Goal: Information Seeking & Learning: Understand process/instructions

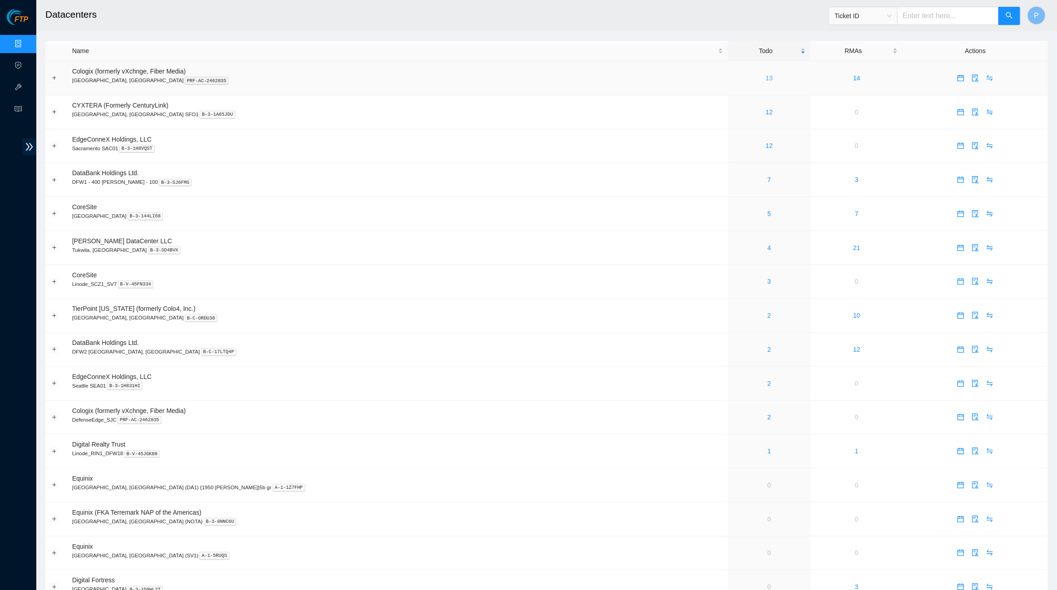
click at [766, 77] on link "13" at bounding box center [769, 77] width 7 height 7
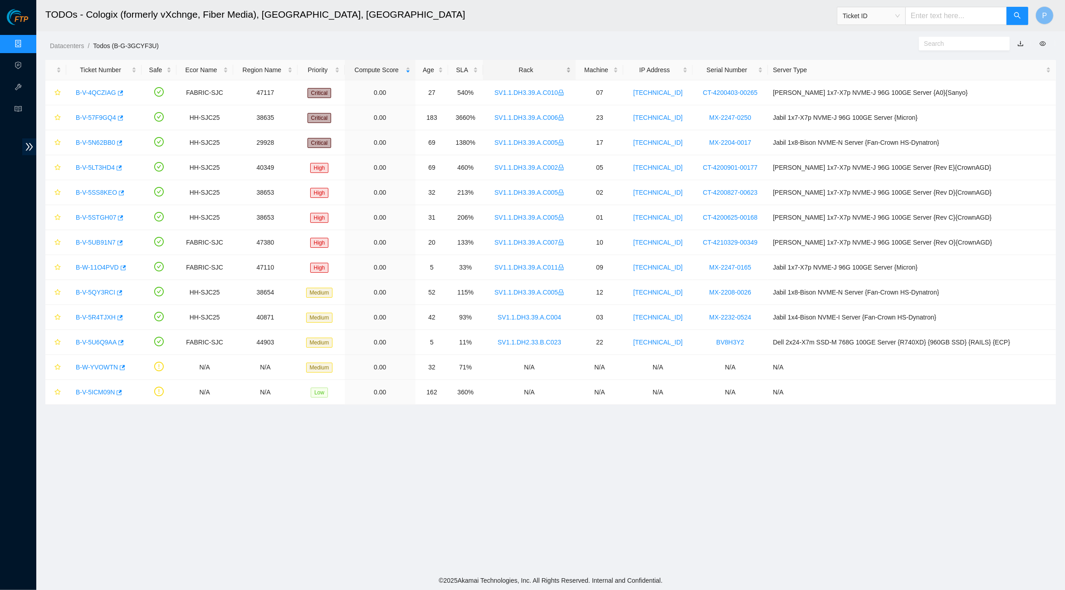
click at [536, 70] on div "Rack" at bounding box center [529, 70] width 83 height 10
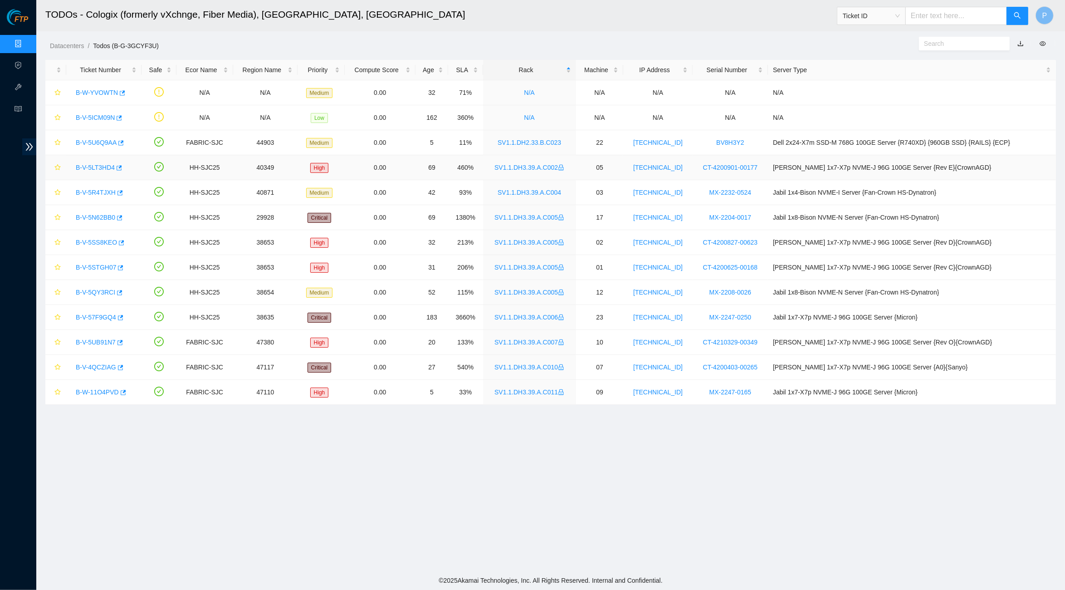
click at [94, 168] on link "B-V-5LT3HD4" at bounding box center [95, 167] width 39 height 7
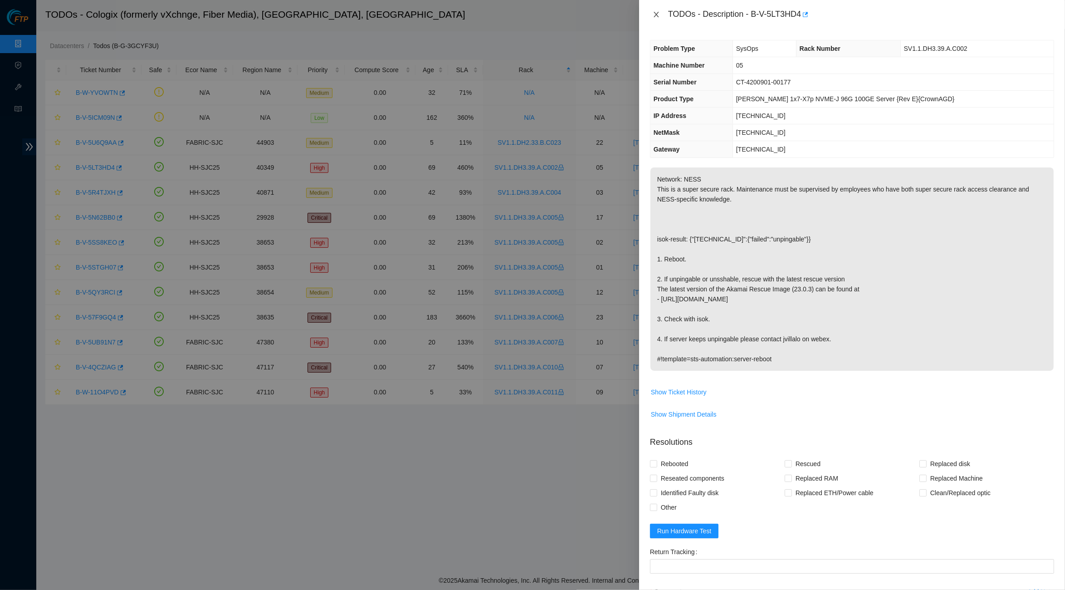
click at [654, 10] on button "Close" at bounding box center [656, 14] width 13 height 9
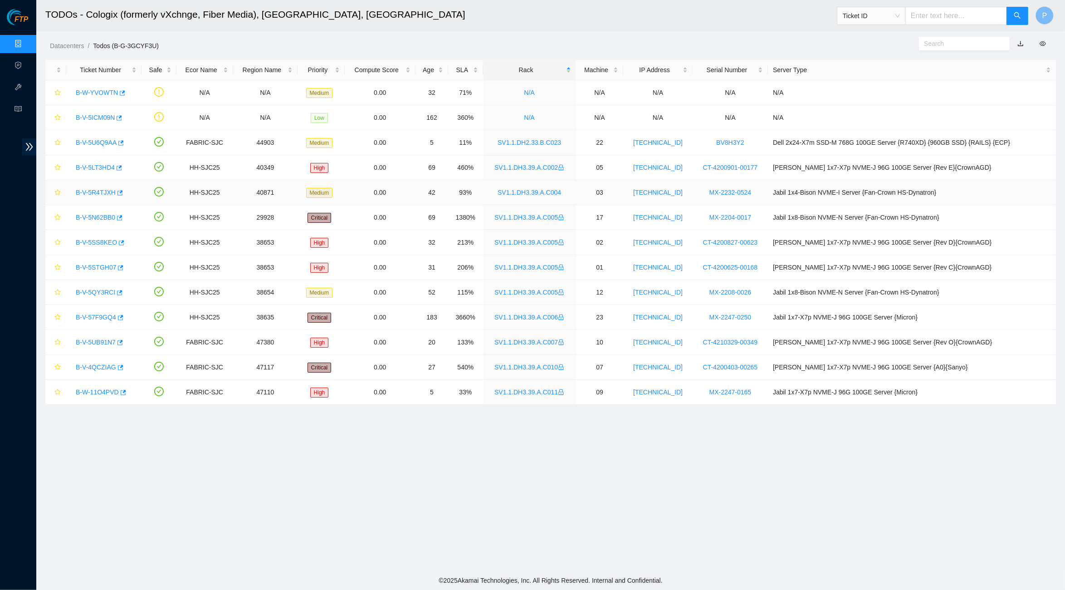
click at [104, 192] on link "B-V-5R4TJXH" at bounding box center [96, 192] width 40 height 7
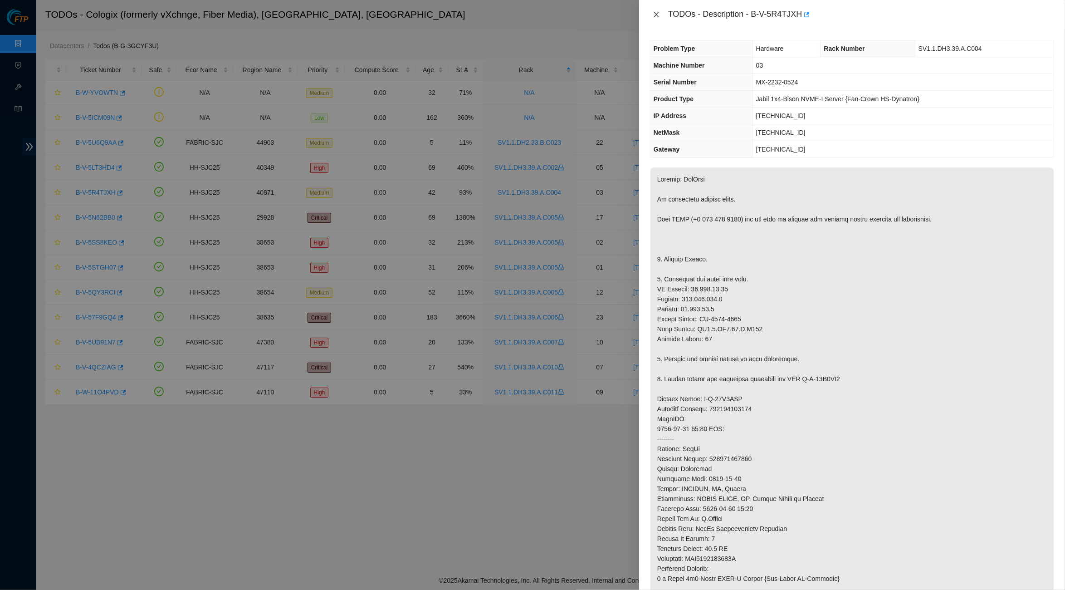
click at [661, 11] on button "Close" at bounding box center [656, 14] width 13 height 9
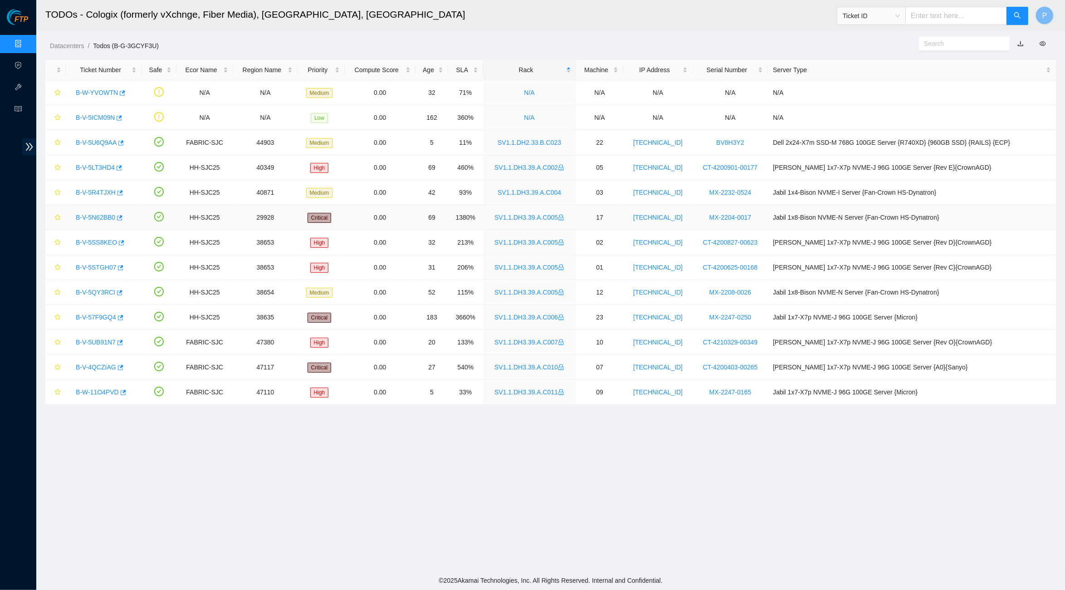
click at [96, 219] on link "B-V-5N62BB0" at bounding box center [95, 217] width 39 height 7
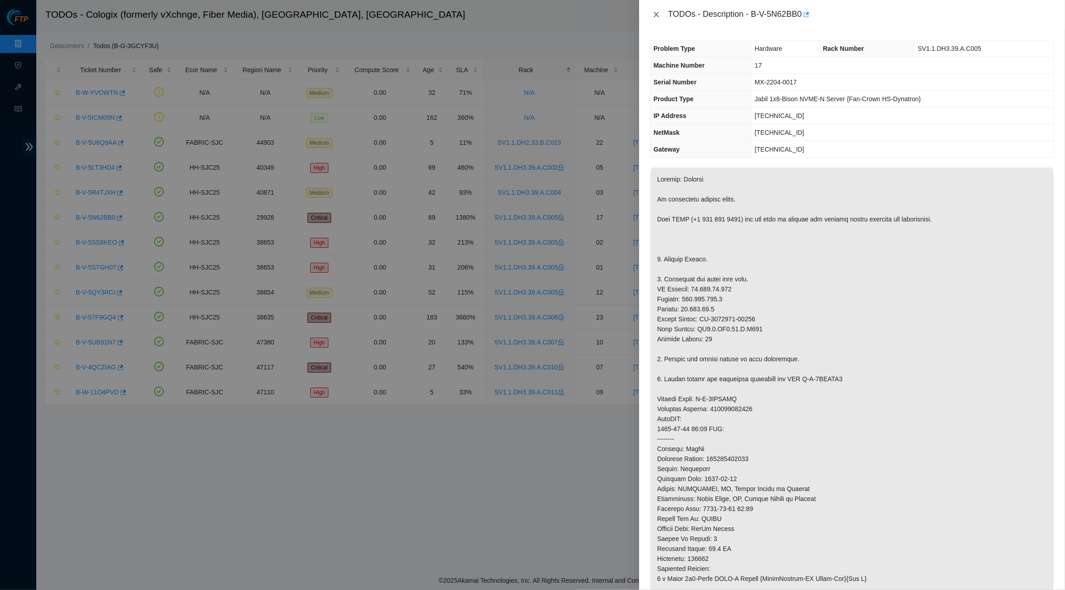
click at [655, 11] on icon "close" at bounding box center [656, 14] width 7 height 7
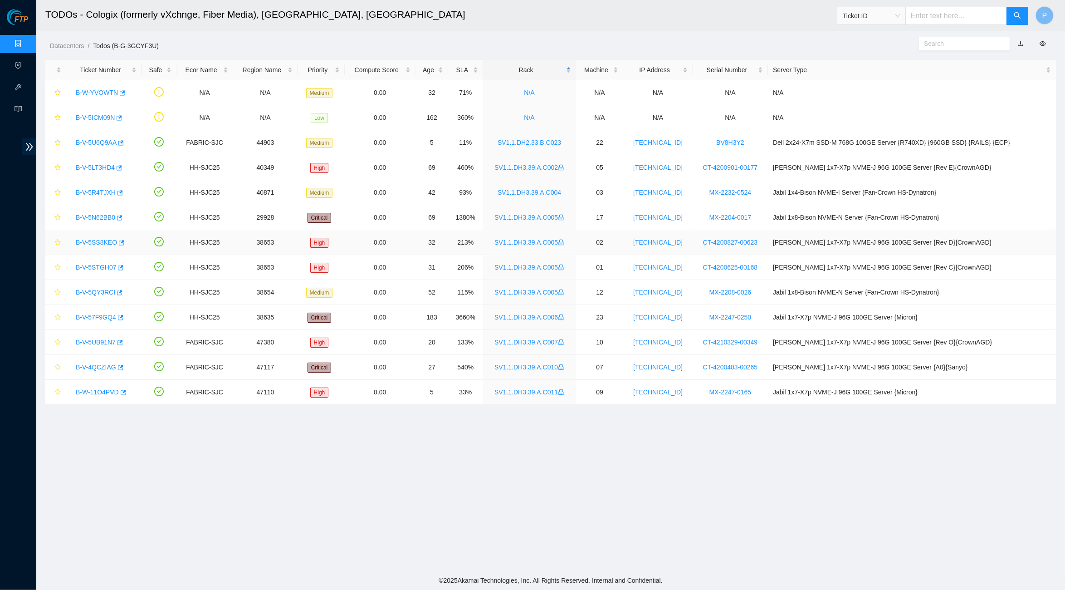
click at [105, 244] on link "B-V-5SS8KEO" at bounding box center [96, 242] width 41 height 7
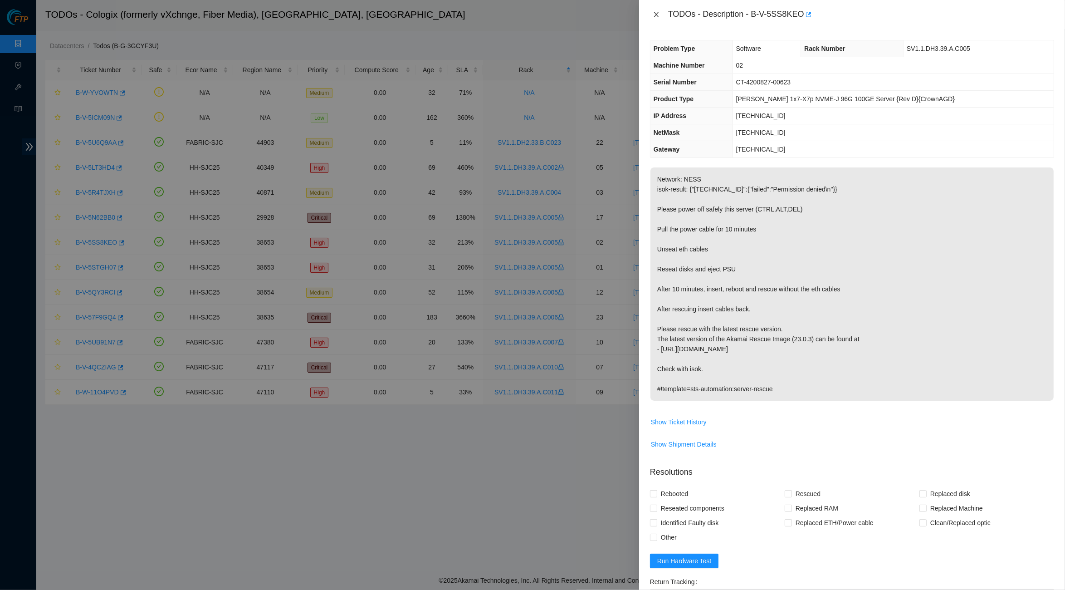
click at [659, 15] on icon "close" at bounding box center [656, 14] width 7 height 7
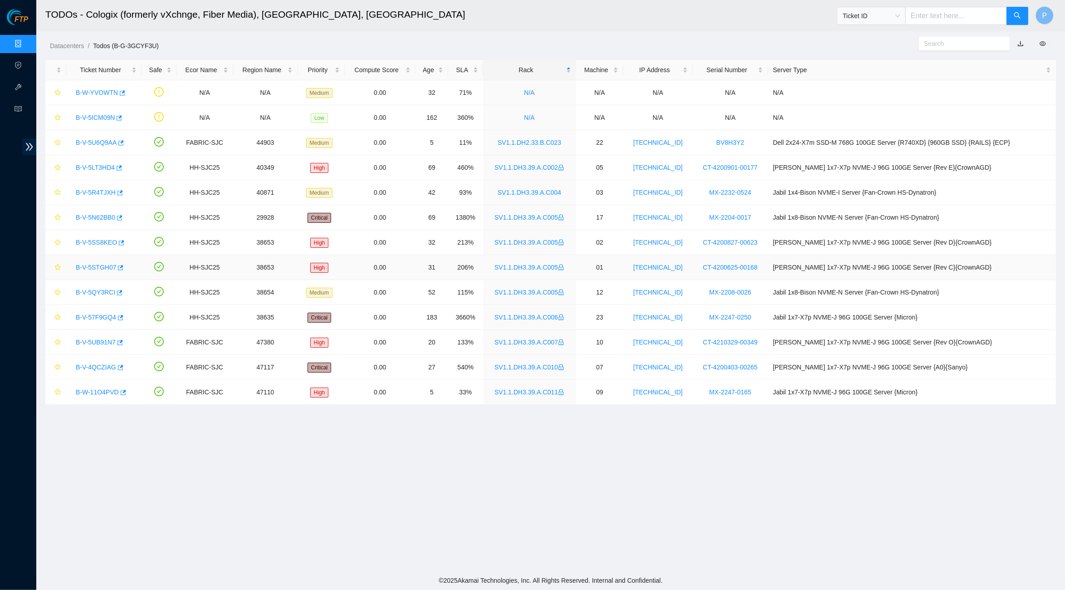
click at [101, 266] on link "B-V-5STGH07" at bounding box center [96, 267] width 40 height 7
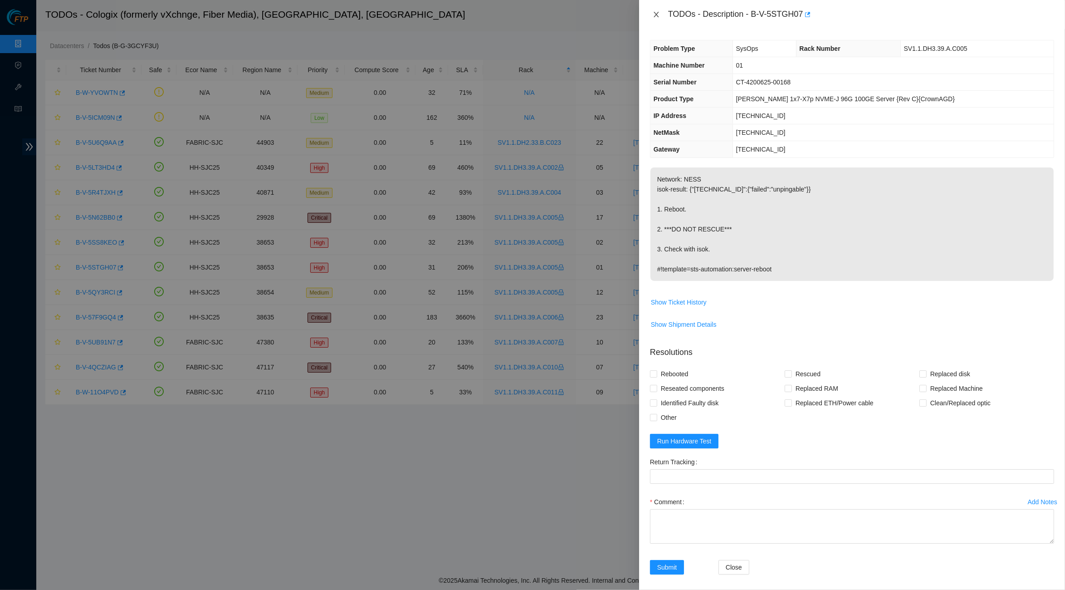
click at [655, 17] on icon "close" at bounding box center [656, 14] width 7 height 7
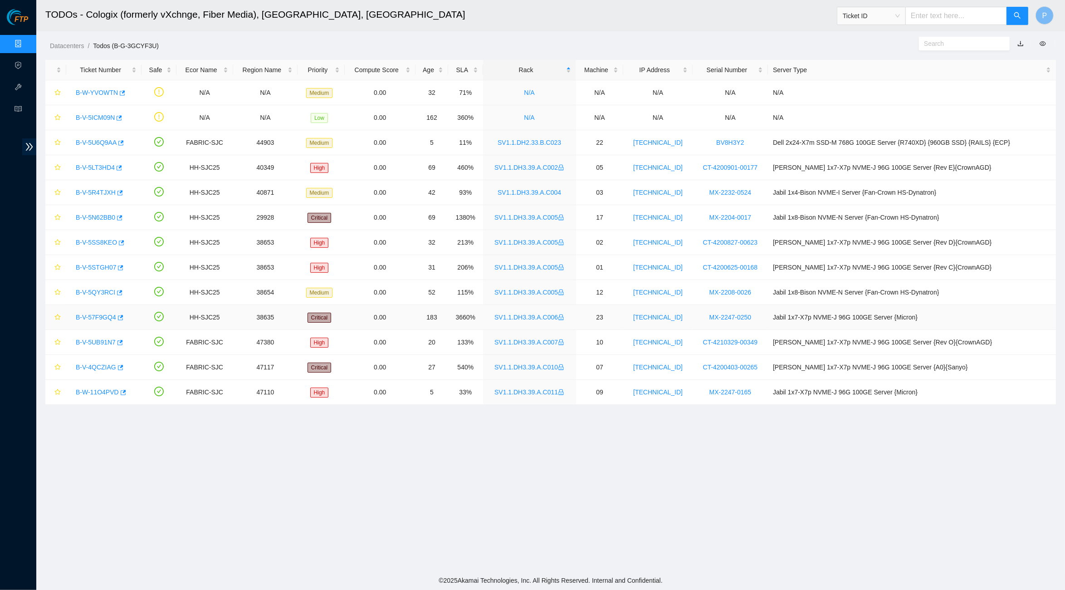
click at [102, 317] on link "B-V-57F9GQ4" at bounding box center [96, 316] width 40 height 7
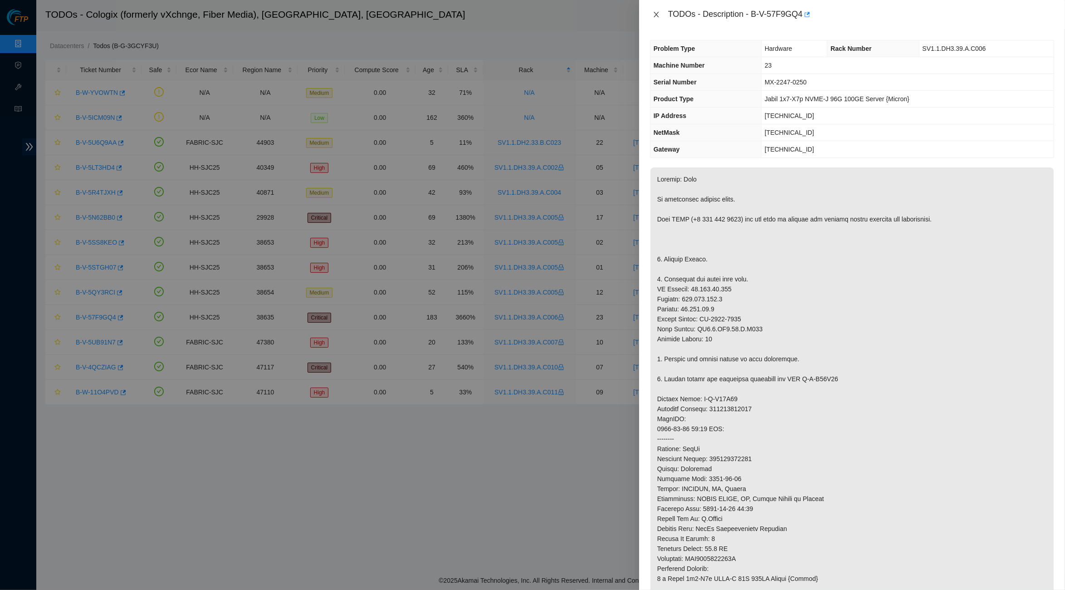
click at [654, 16] on icon "close" at bounding box center [656, 14] width 5 height 5
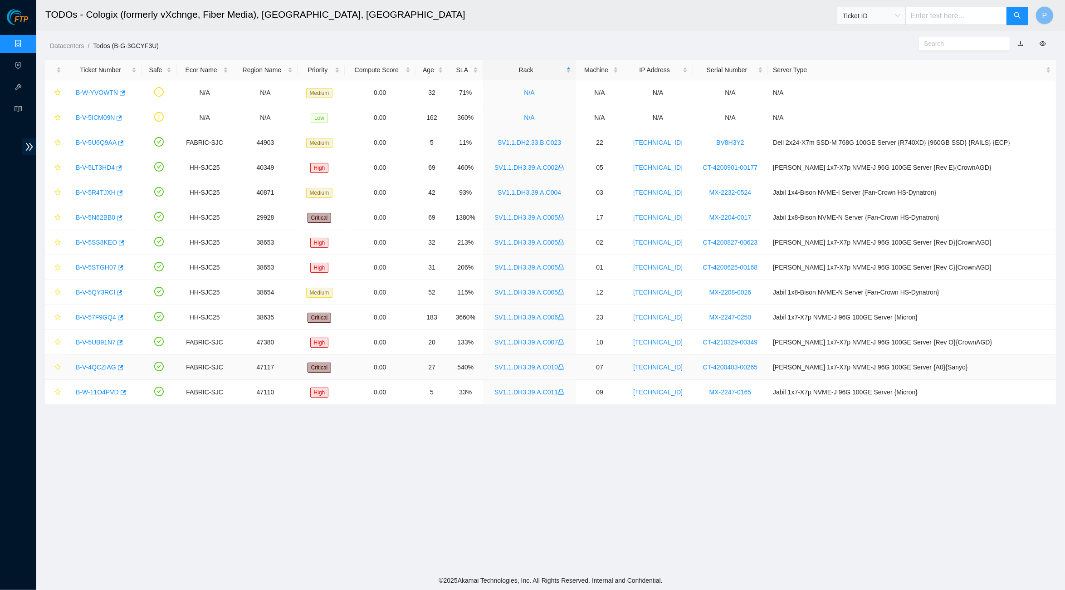
click at [95, 364] on link "B-V-4QCZIAG" at bounding box center [96, 366] width 40 height 7
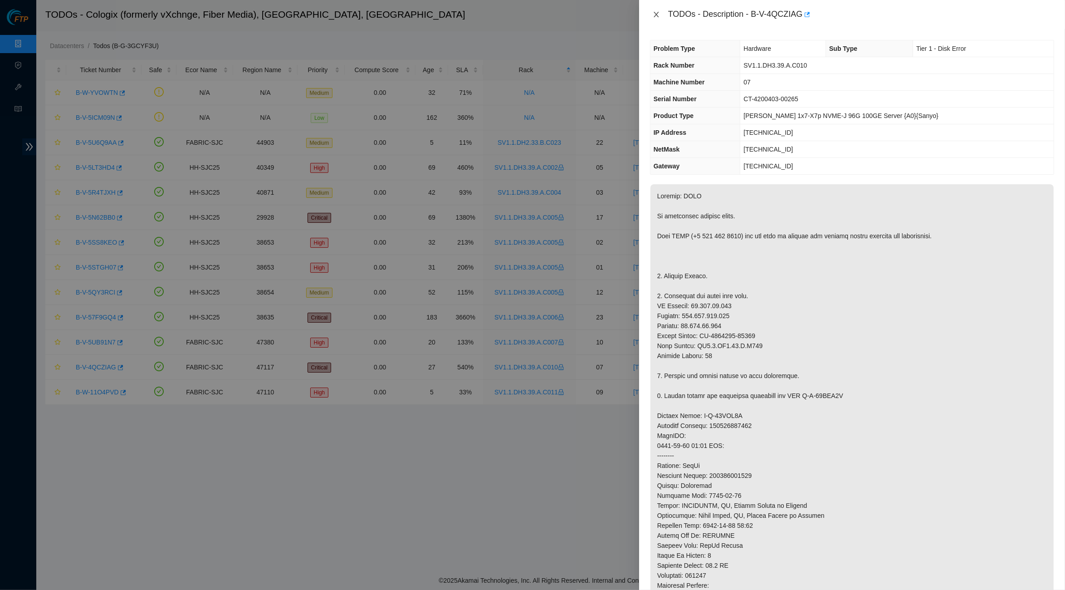
click at [654, 13] on icon "close" at bounding box center [656, 14] width 7 height 7
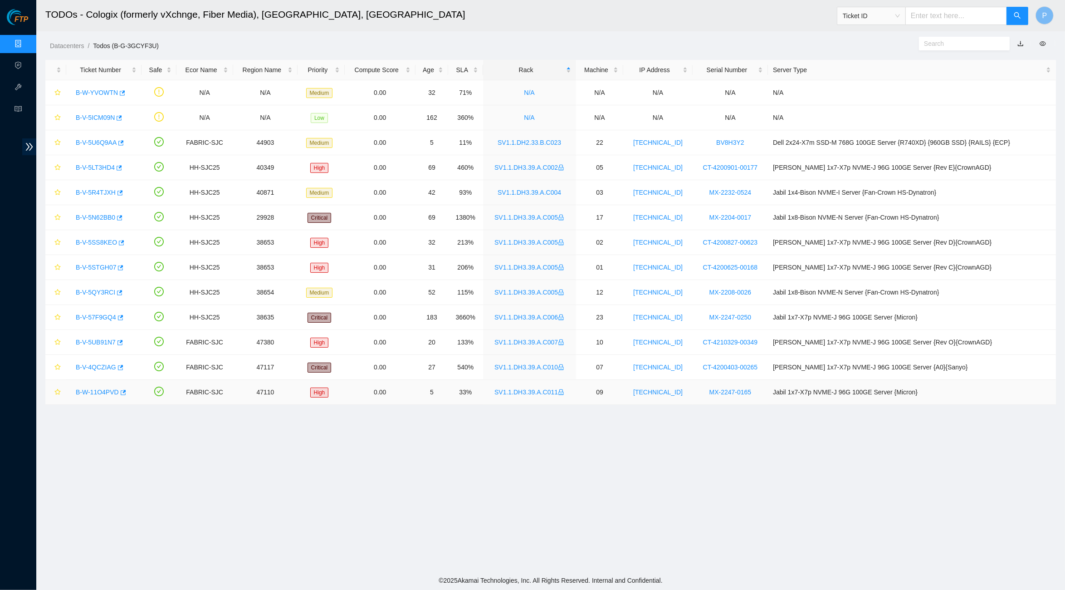
click at [104, 391] on link "B-W-11O4PVD" at bounding box center [97, 391] width 43 height 7
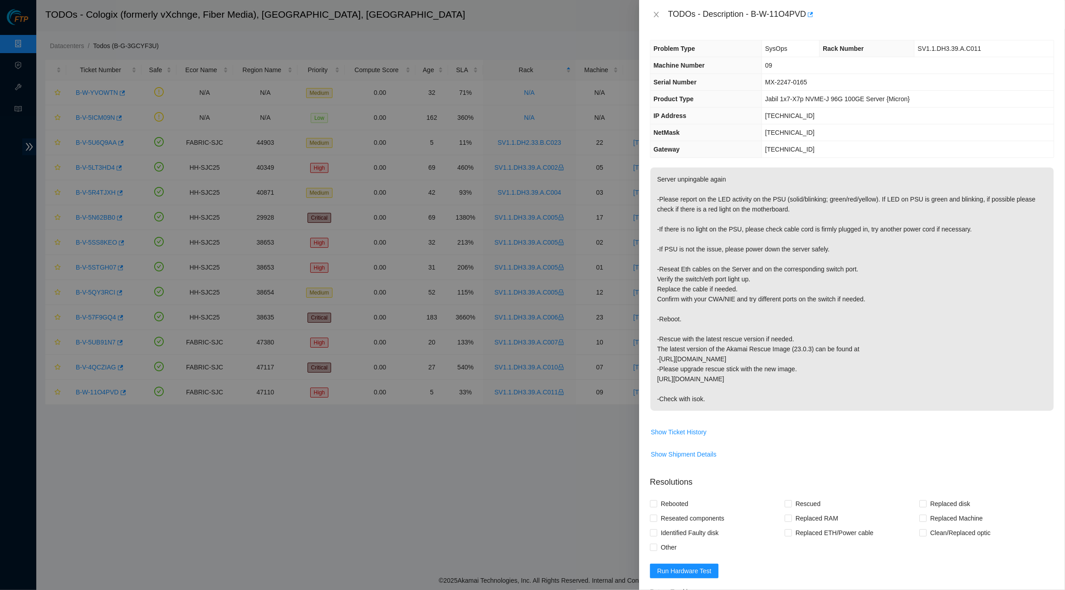
click at [652, 20] on div "TODOs - Description - B-W-11O4PVD" at bounding box center [852, 14] width 404 height 15
click at [653, 10] on button "Close" at bounding box center [656, 14] width 13 height 9
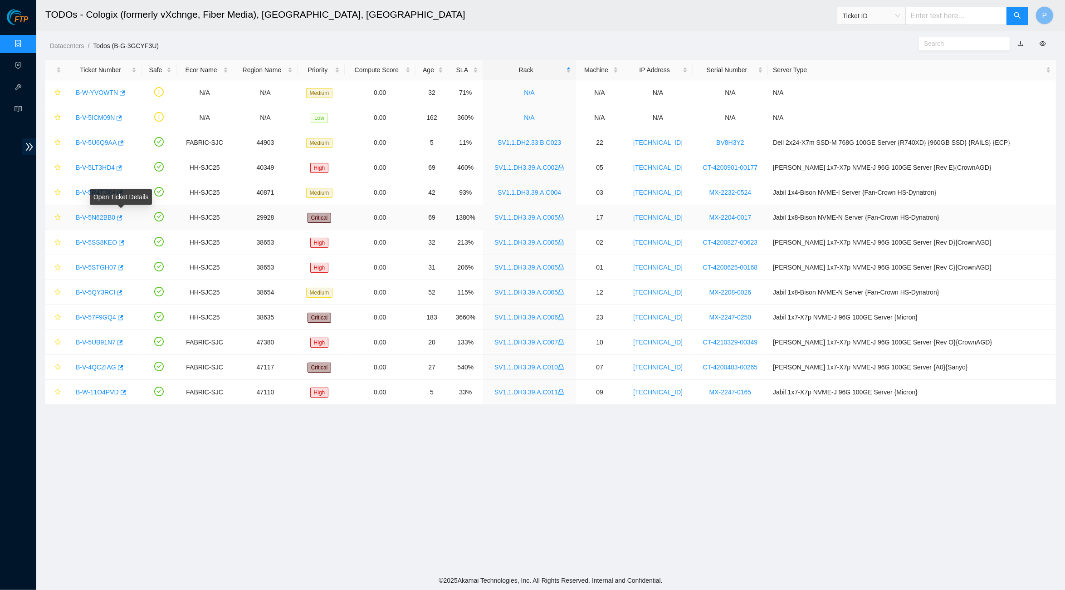
click at [94, 214] on link "B-V-5N62BB0" at bounding box center [95, 217] width 39 height 7
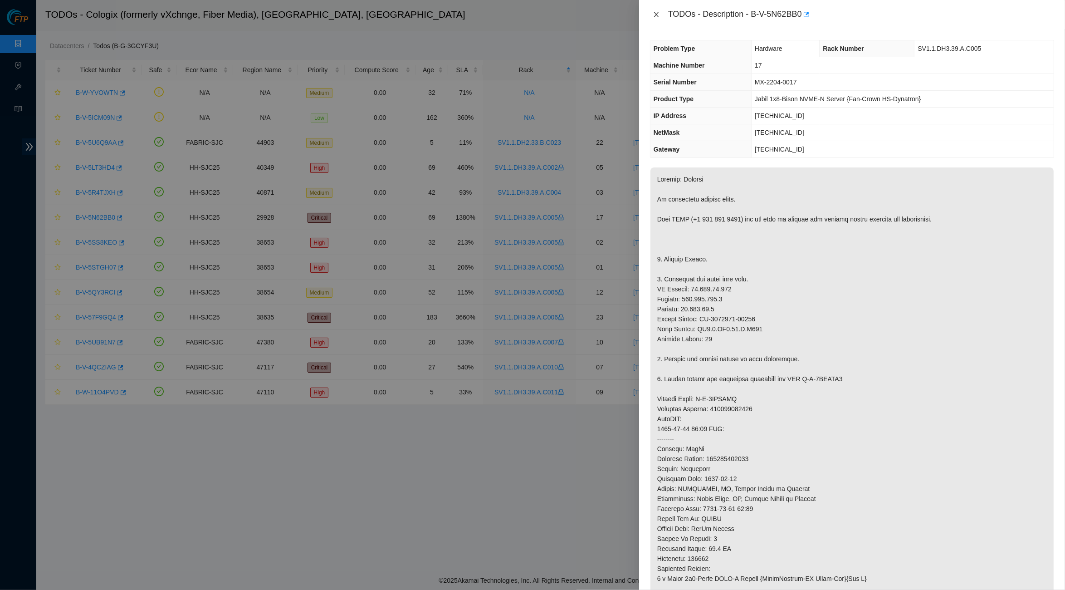
click at [656, 17] on icon "close" at bounding box center [656, 14] width 7 height 7
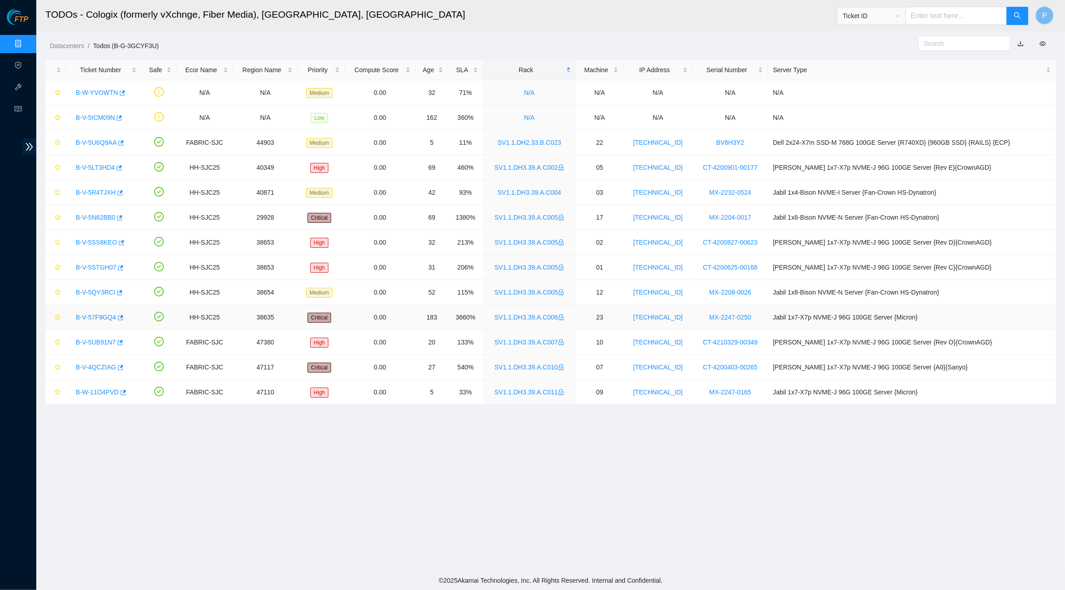
click at [98, 317] on link "B-V-57F9GQ4" at bounding box center [96, 316] width 40 height 7
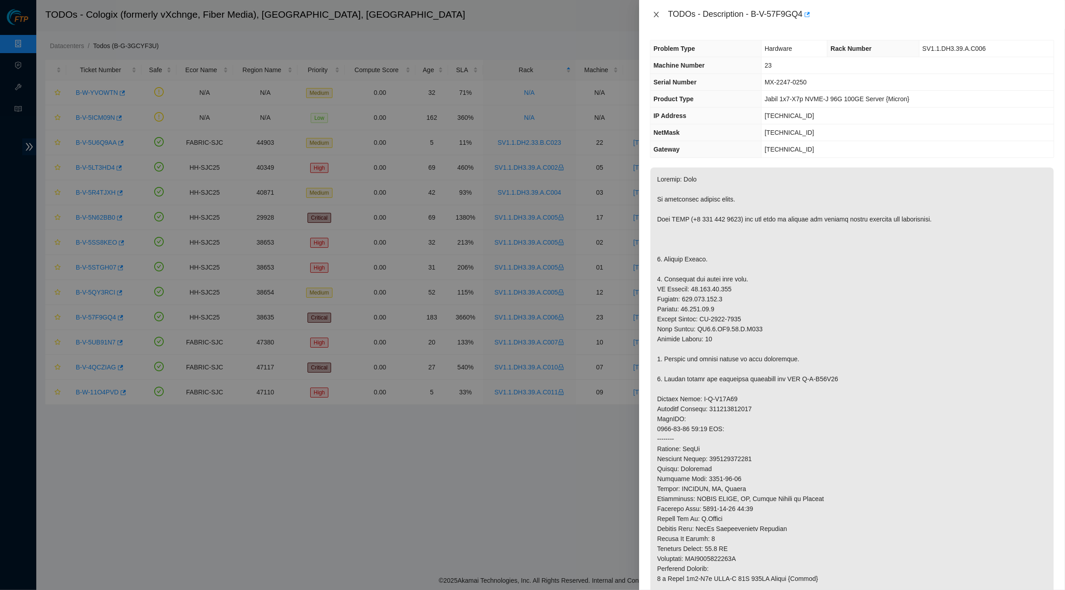
click at [656, 11] on icon "close" at bounding box center [656, 14] width 7 height 7
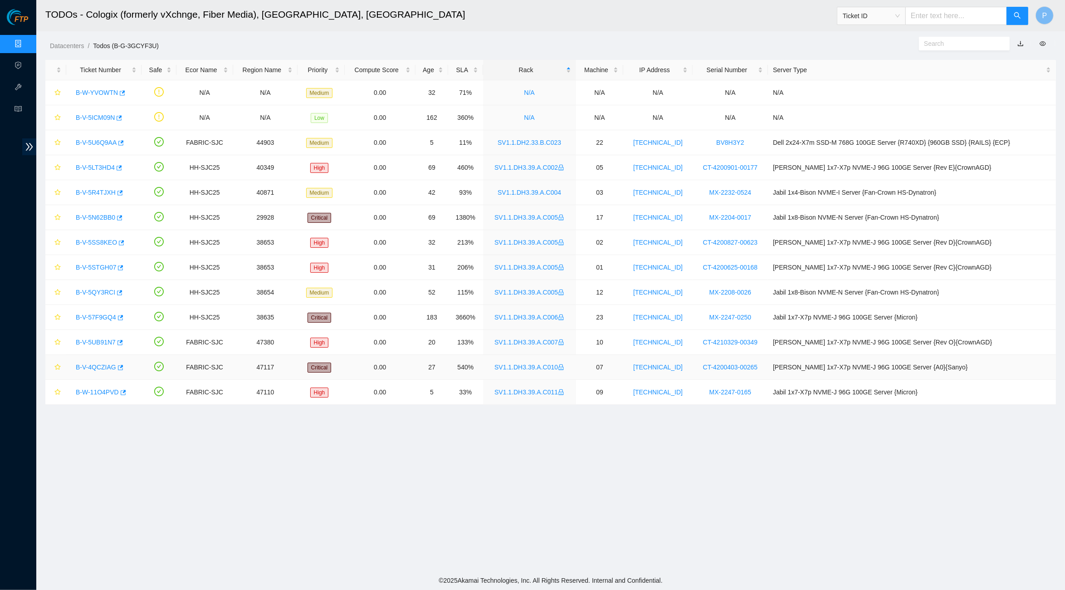
click at [105, 365] on link "B-V-4QCZIAG" at bounding box center [96, 366] width 40 height 7
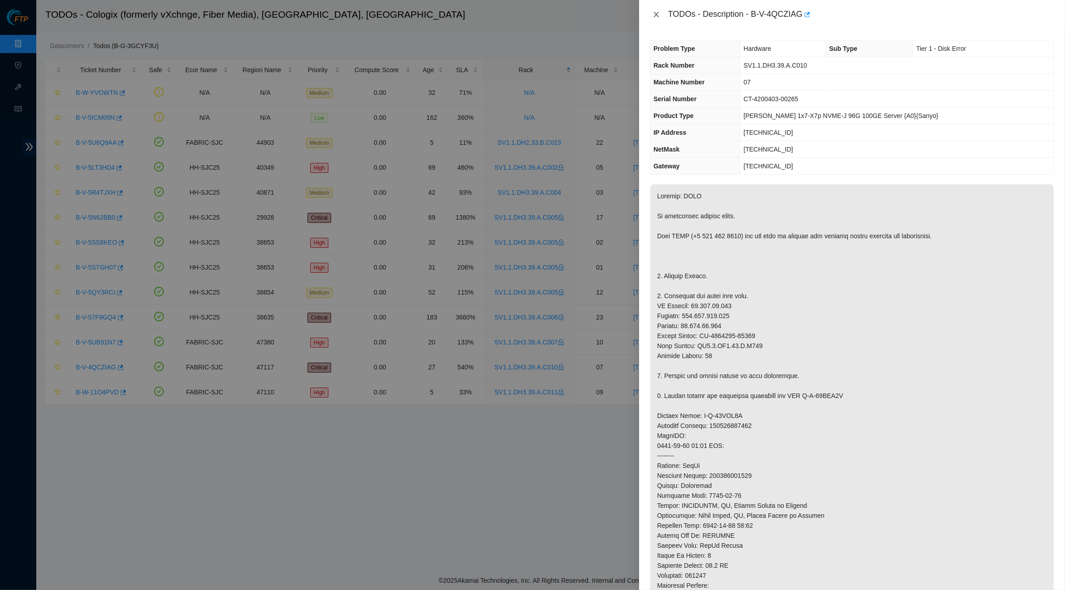
click at [661, 11] on button "Close" at bounding box center [656, 14] width 13 height 9
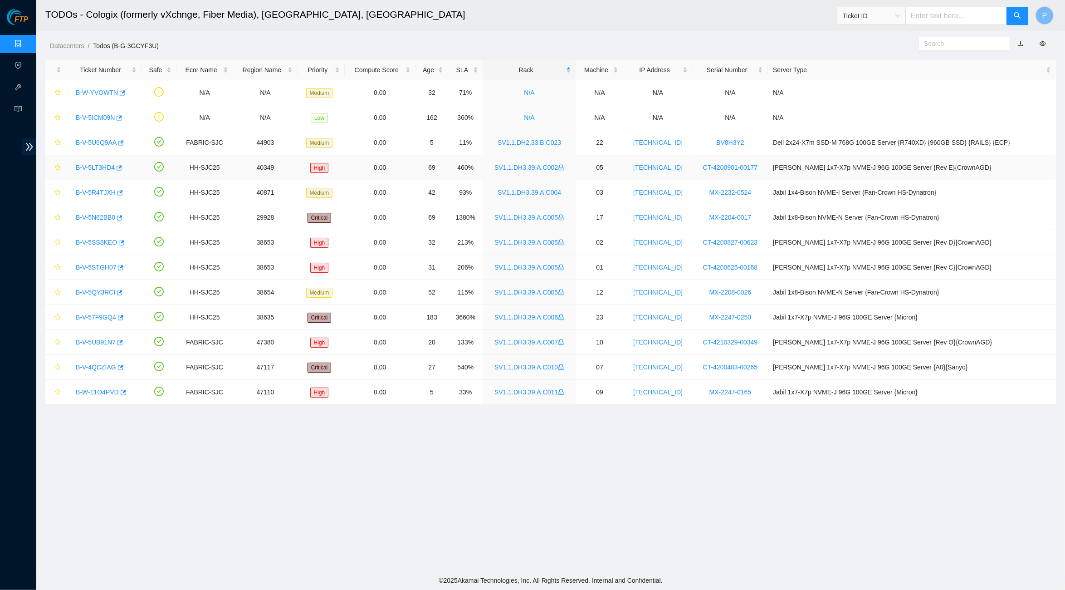
click at [614, 166] on td "05" at bounding box center [600, 167] width 48 height 25
click at [565, 140] on td "SV1.1.DH2.33.B.C023" at bounding box center [529, 142] width 93 height 25
click at [95, 312] on div "B-V-57F9GQ4" at bounding box center [103, 317] width 65 height 15
click at [95, 315] on link "B-V-57F9GQ4" at bounding box center [96, 316] width 40 height 7
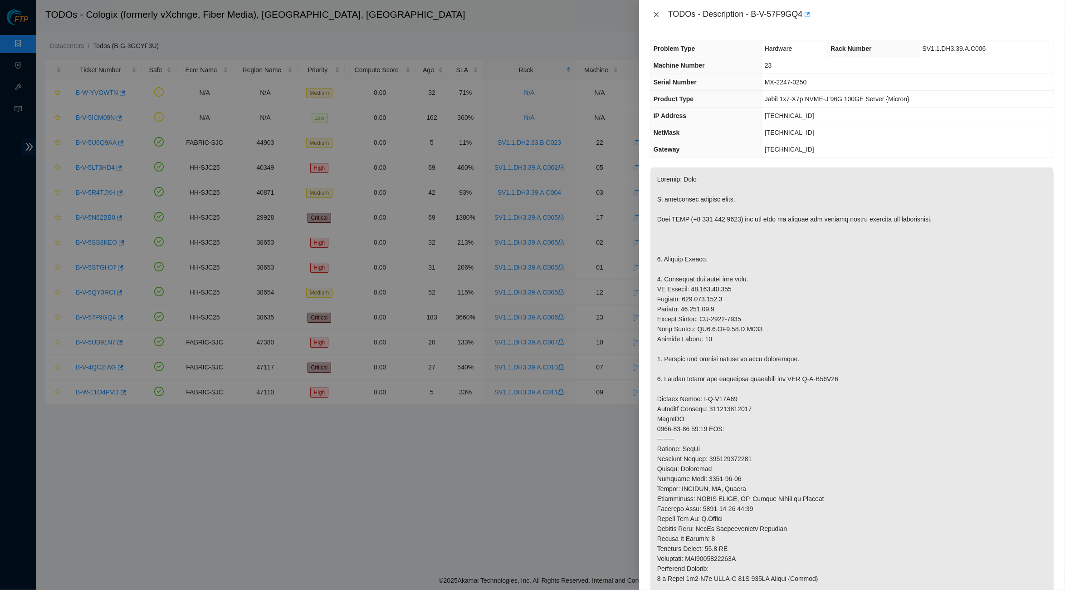
click at [655, 11] on icon "close" at bounding box center [656, 14] width 7 height 7
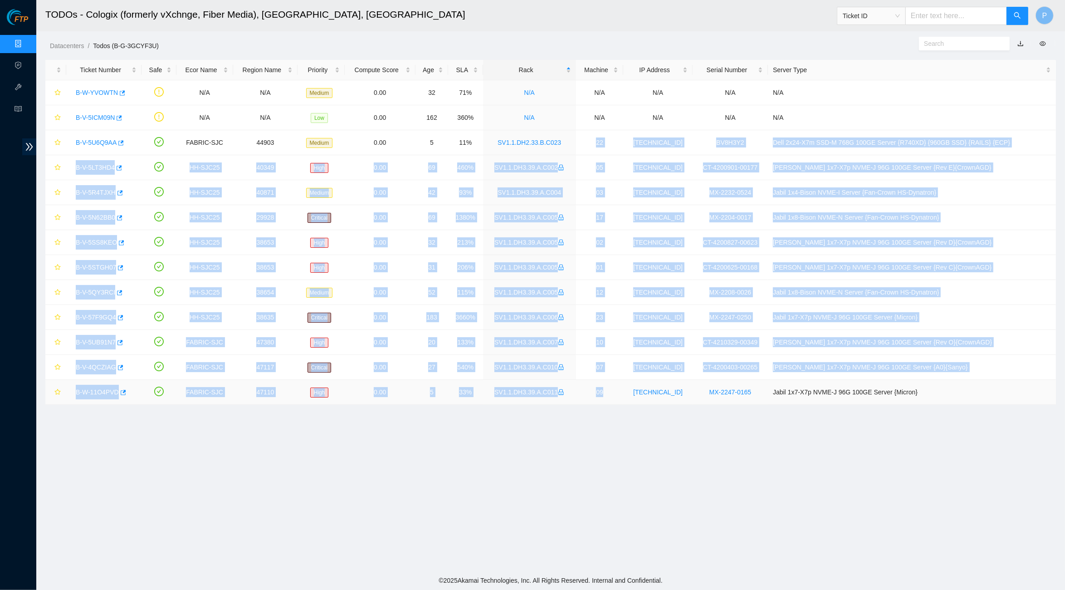
drag, startPoint x: 598, startPoint y: 140, endPoint x: 609, endPoint y: 397, distance: 257.4
click at [609, 397] on tbody "B-W-YVOWTN N/A N/A Medium 0.00 32 71% N/A N/A N/A N/A N/A B-V-5ICM09N N/A N/A L…" at bounding box center [550, 242] width 1011 height 324
click at [606, 379] on td "07" at bounding box center [600, 367] width 48 height 25
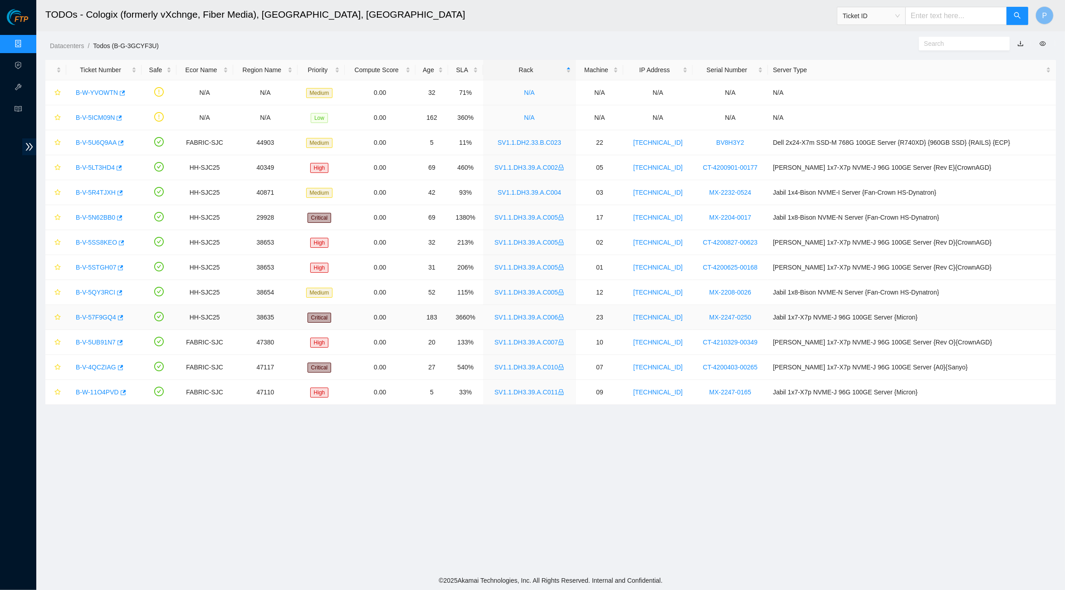
click at [93, 314] on link "B-V-57F9GQ4" at bounding box center [96, 316] width 40 height 7
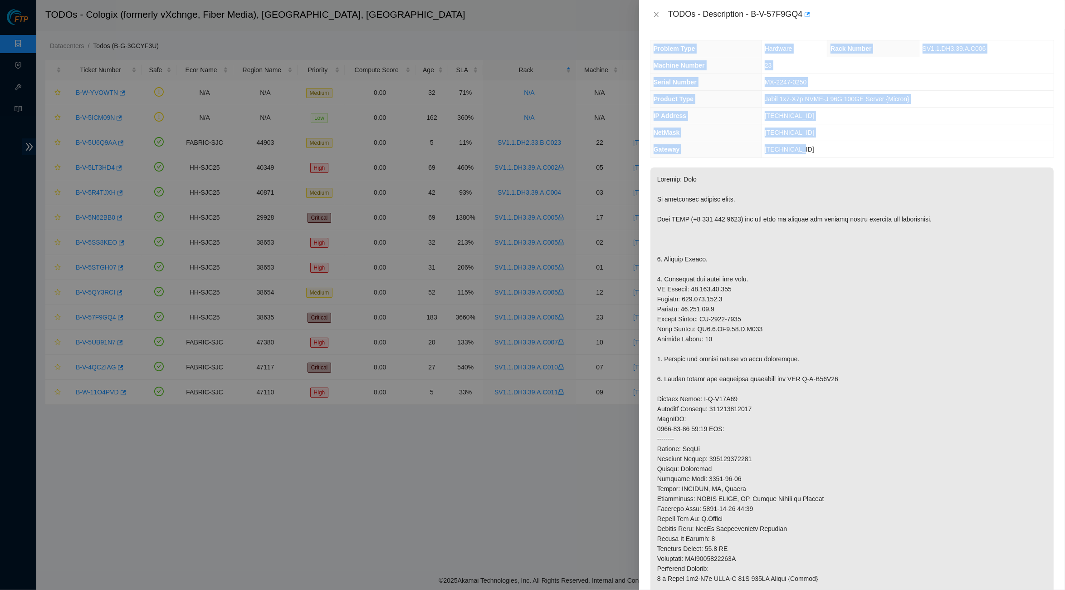
drag, startPoint x: 654, startPoint y: 45, endPoint x: 823, endPoint y: 150, distance: 199.2
click at [823, 150] on tbody "Problem Type Hardware Rack Number SV1.1.DH3.39.A.C006 Machine Number 23 Serial …" at bounding box center [851, 98] width 403 height 117
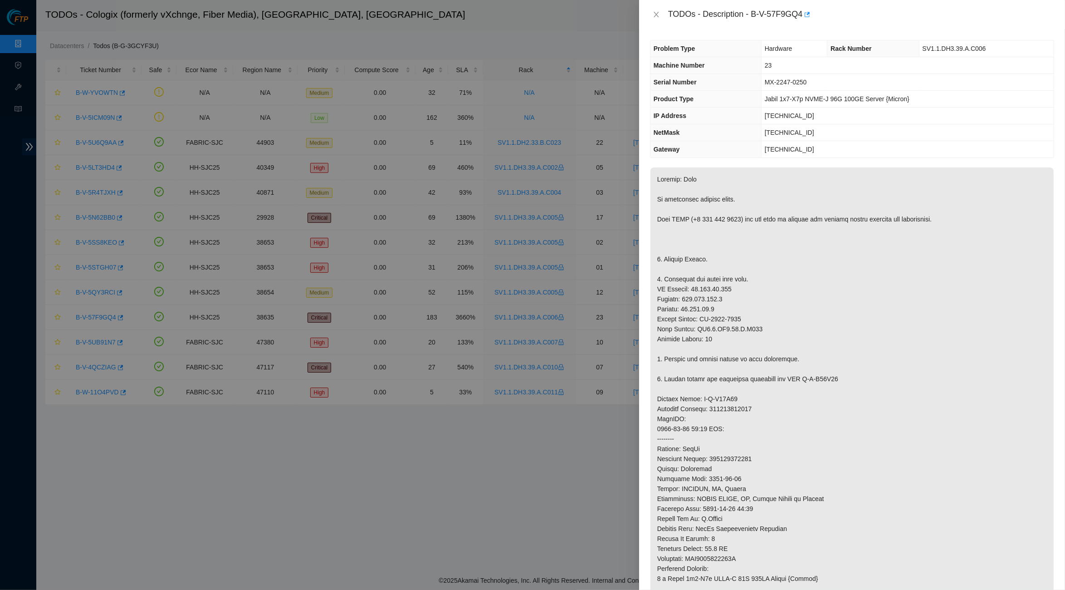
click at [814, 101] on span "Jabil 1x7-X7p NVME-J 96G 100GE Server {Micron}" at bounding box center [837, 98] width 145 height 7
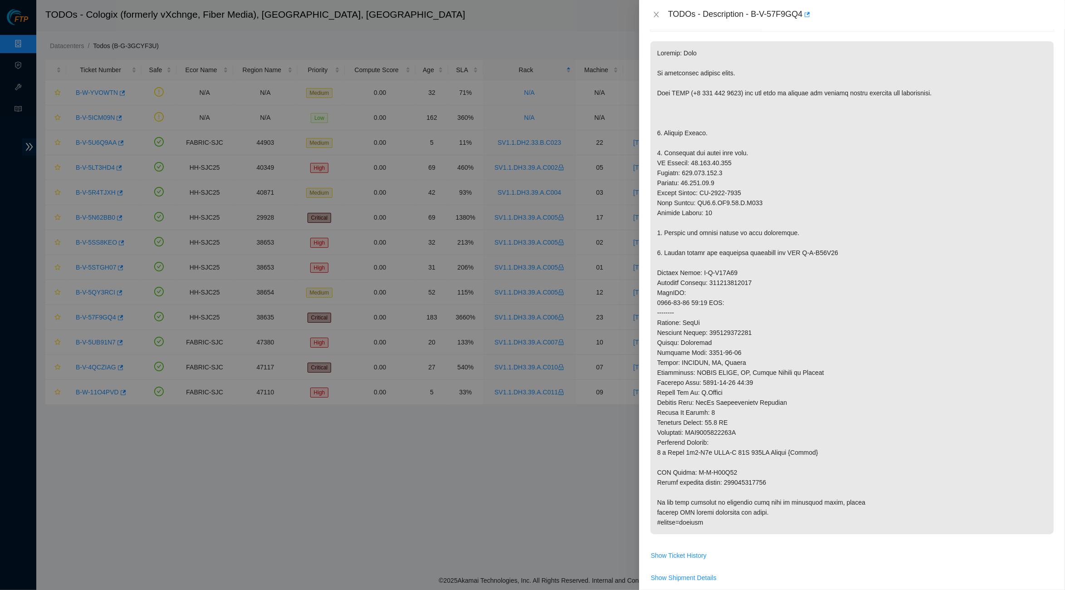
scroll to position [125, 0]
drag, startPoint x: 854, startPoint y: 241, endPoint x: 653, endPoint y: 244, distance: 201.0
click at [653, 244] on p at bounding box center [851, 288] width 403 height 493
drag, startPoint x: 805, startPoint y: 224, endPoint x: 657, endPoint y: 222, distance: 147.9
click at [656, 222] on p at bounding box center [851, 288] width 403 height 493
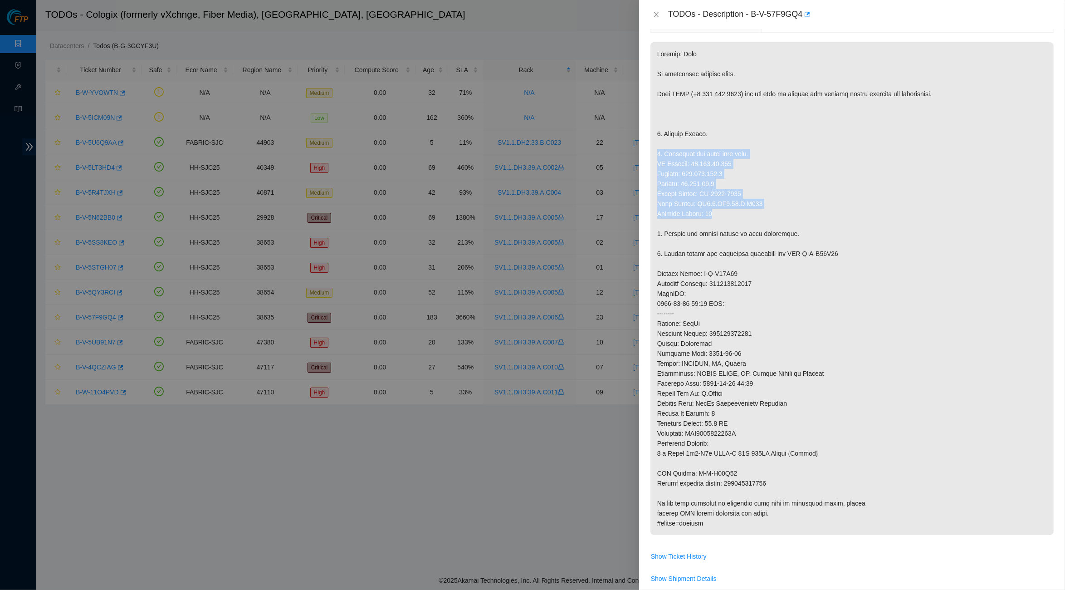
drag, startPoint x: 727, startPoint y: 204, endPoint x: 652, endPoint y: 149, distance: 93.1
click at [652, 149] on p at bounding box center [851, 288] width 403 height 493
click at [693, 155] on p at bounding box center [851, 288] width 403 height 493
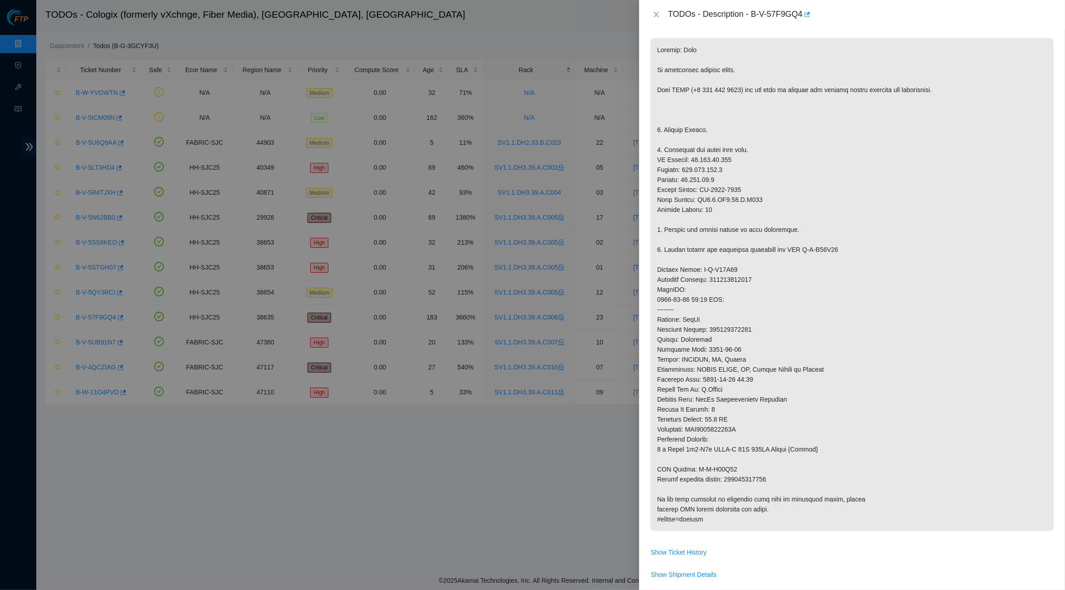
scroll to position [131, 0]
click at [655, 10] on button "Close" at bounding box center [656, 14] width 13 height 9
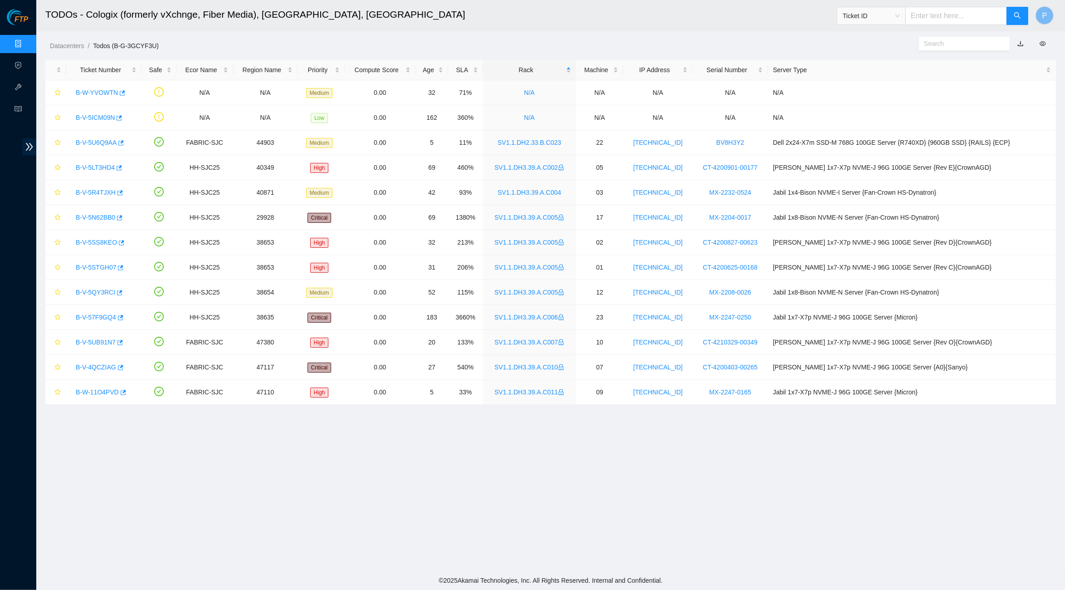
scroll to position [0, 0]
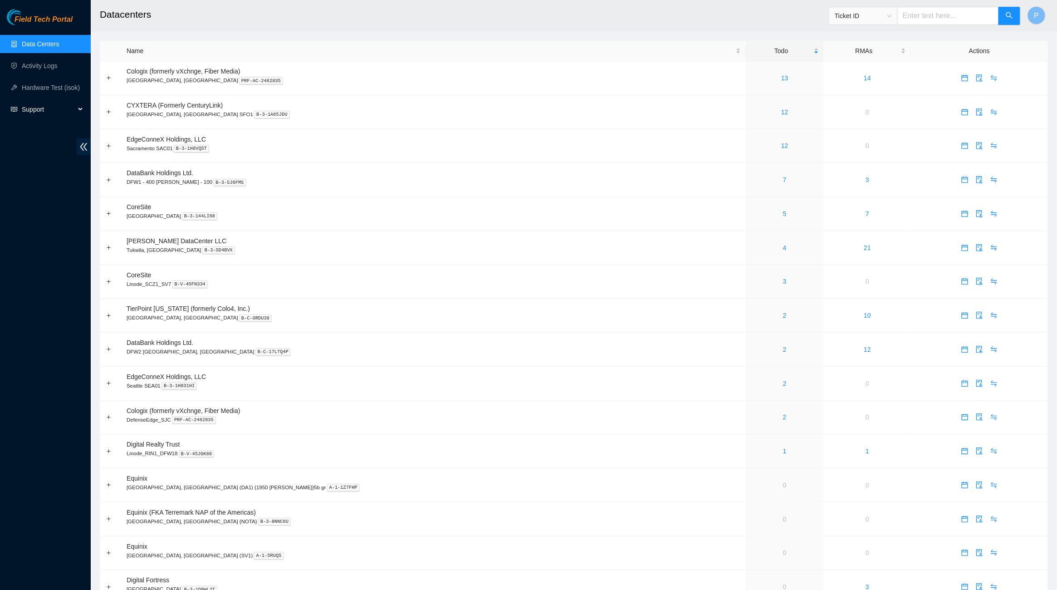
click at [35, 112] on span "Support" at bounding box center [49, 109] width 54 height 18
click at [43, 131] on link "Documentation" at bounding box center [43, 130] width 43 height 7
